Goal: Information Seeking & Learning: Learn about a topic

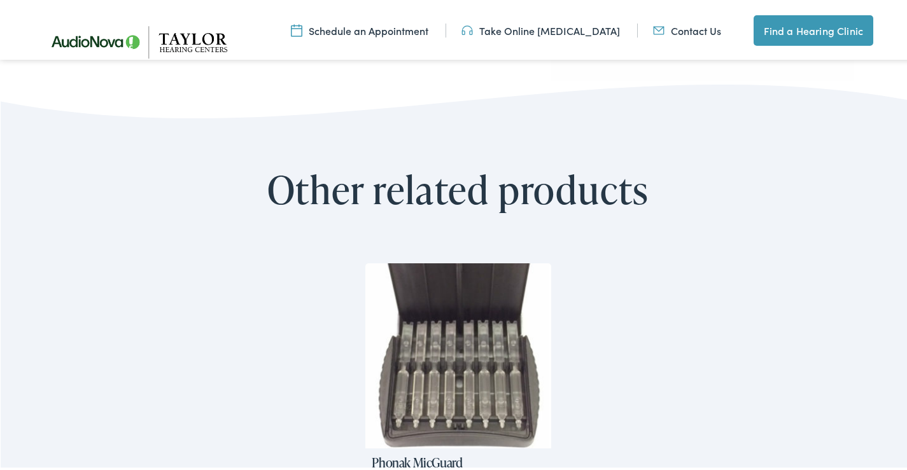
scroll to position [637, 0]
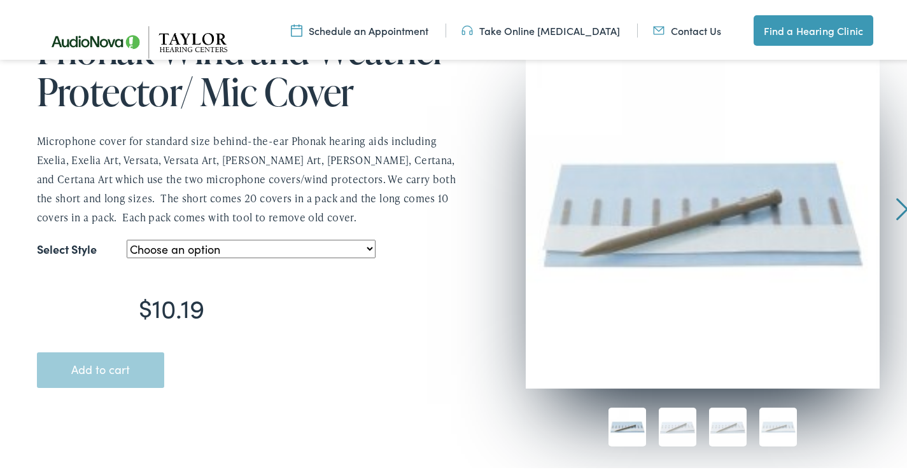
scroll to position [127, 0]
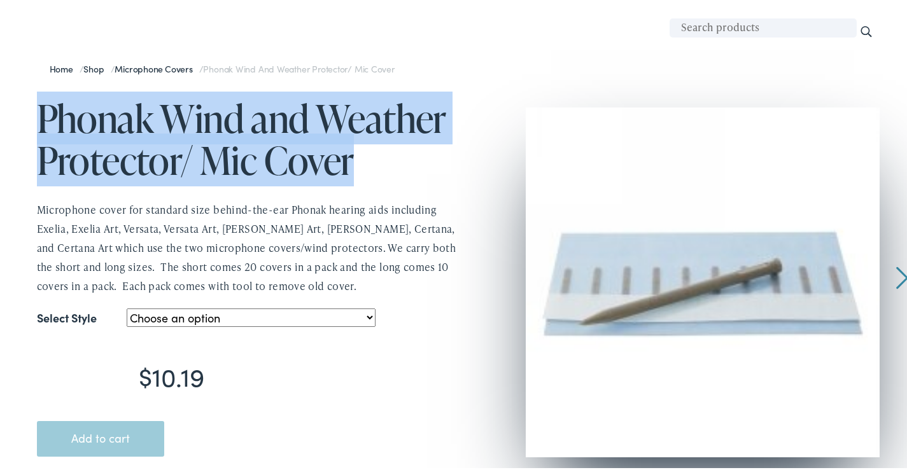
drag, startPoint x: 46, startPoint y: 129, endPoint x: 364, endPoint y: 180, distance: 321.8
click at [364, 179] on h1 "Phonak Wind and Weather Protector/ Mic Cover" at bounding box center [247, 137] width 421 height 84
click at [226, 169] on h1 "Phonak Wind and Weather Protector/ Mic Cover" at bounding box center [247, 137] width 421 height 84
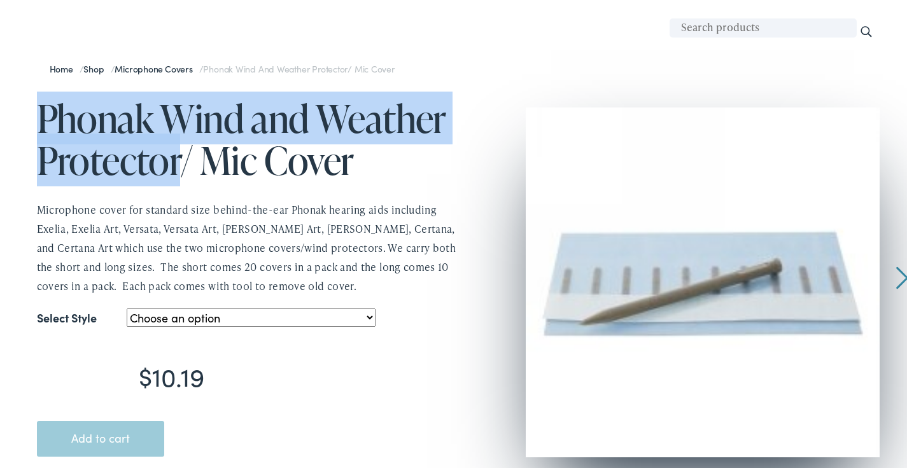
drag, startPoint x: 181, startPoint y: 173, endPoint x: 39, endPoint y: 129, distance: 148.4
click at [39, 129] on h1 "Phonak Wind and Weather Protector/ Mic Cover" at bounding box center [247, 137] width 421 height 84
copy h1 "Phonak Wind and Weather Protector"
